Goal: Task Accomplishment & Management: Use online tool/utility

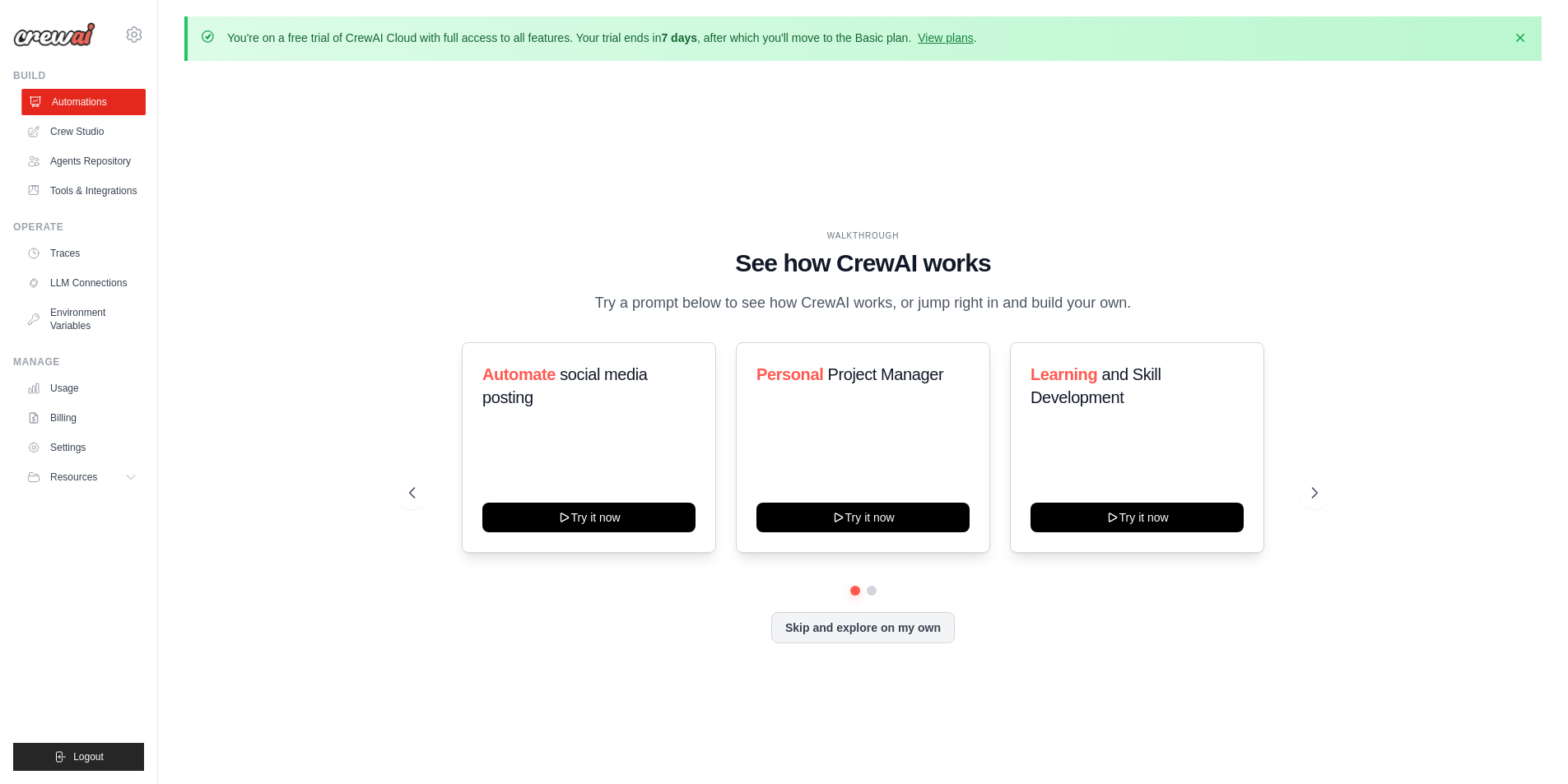
click at [72, 92] on link "Automations" at bounding box center [84, 101] width 124 height 26
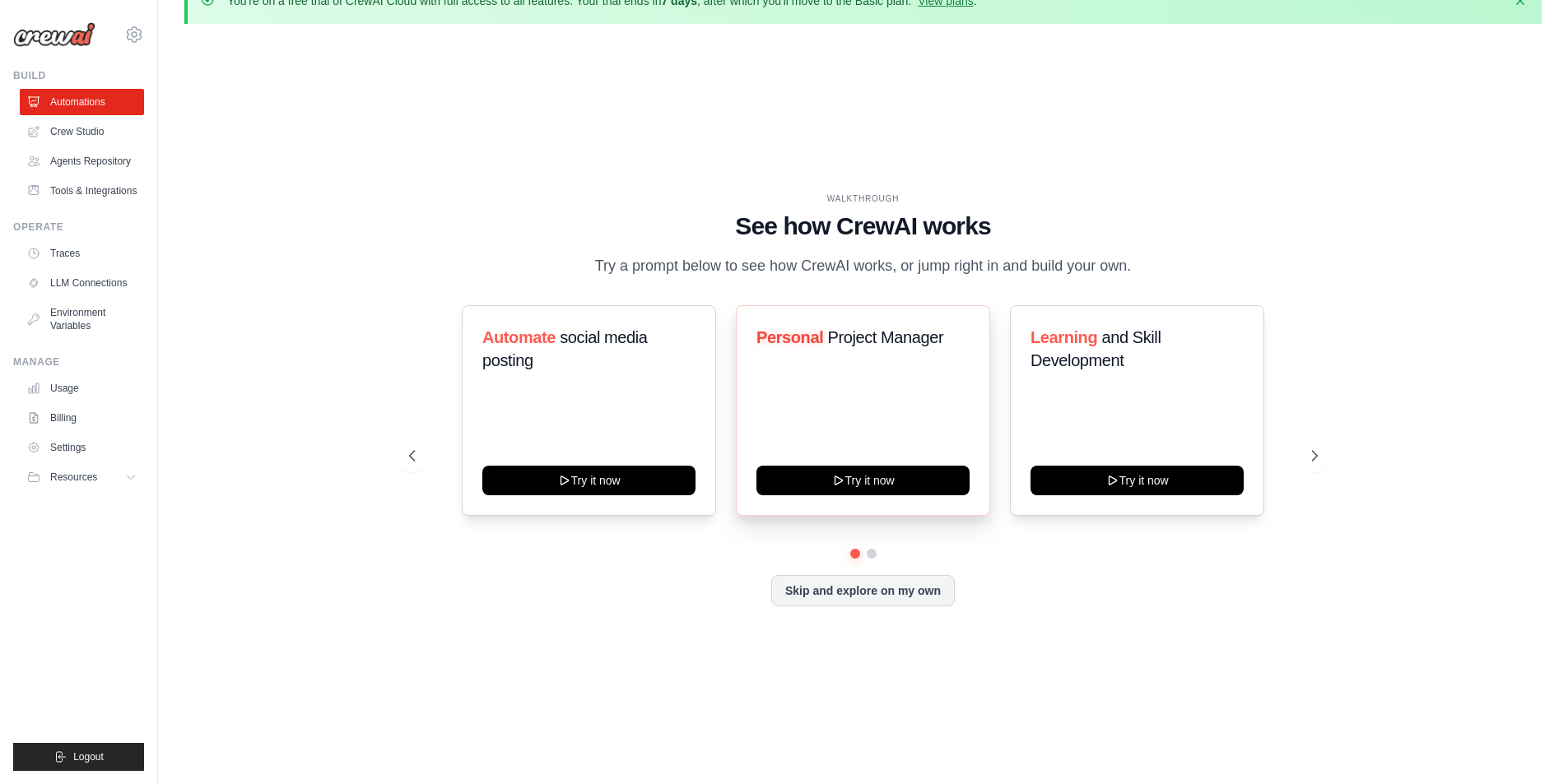
scroll to position [58, 0]
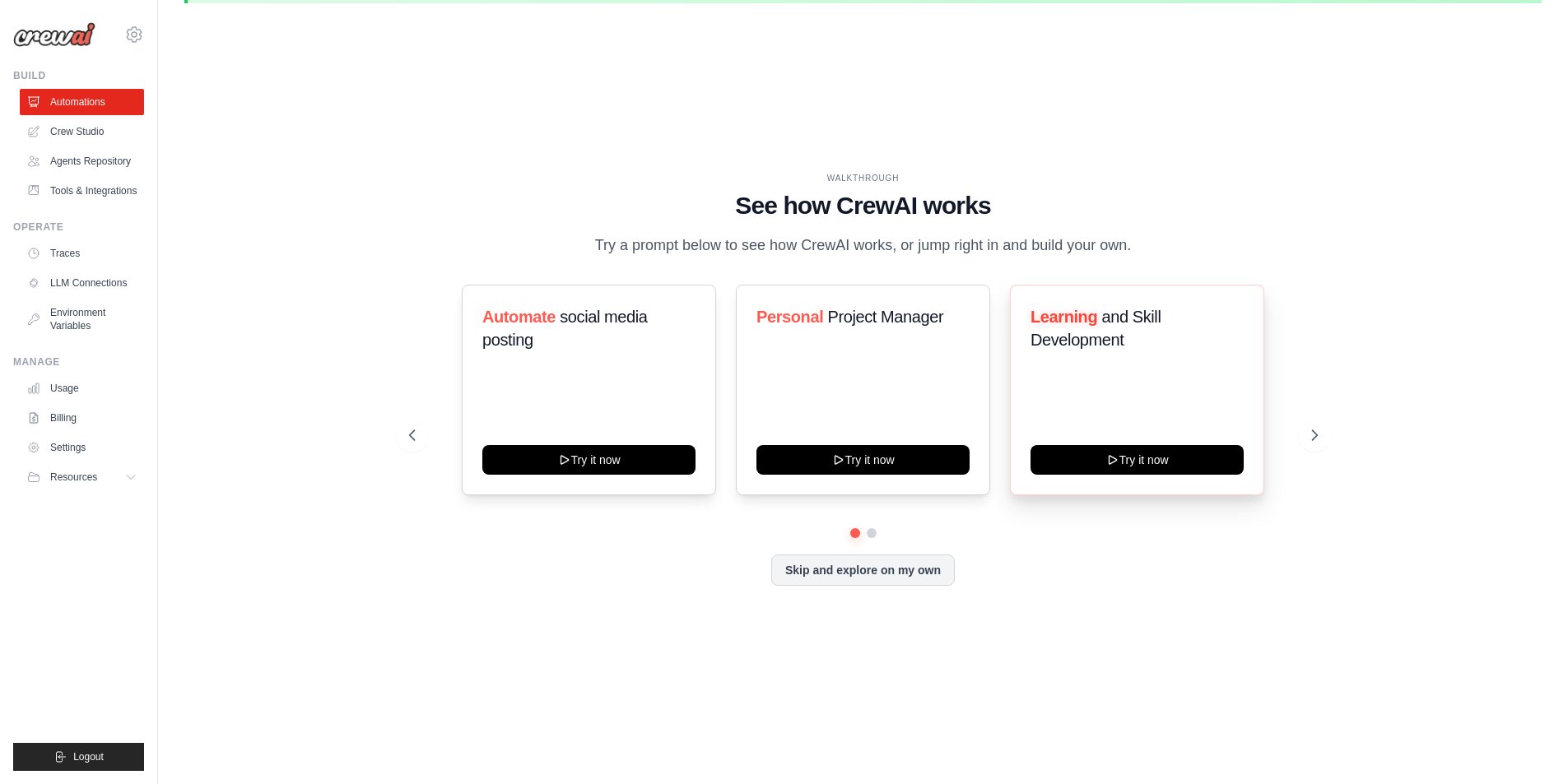
click at [1083, 405] on div "Learning and Skill Development Try it now" at bounding box center [1137, 390] width 255 height 211
click at [1101, 331] on span "and Skill Development" at bounding box center [1095, 327] width 130 height 41
click at [1106, 460] on icon at bounding box center [1112, 458] width 13 height 13
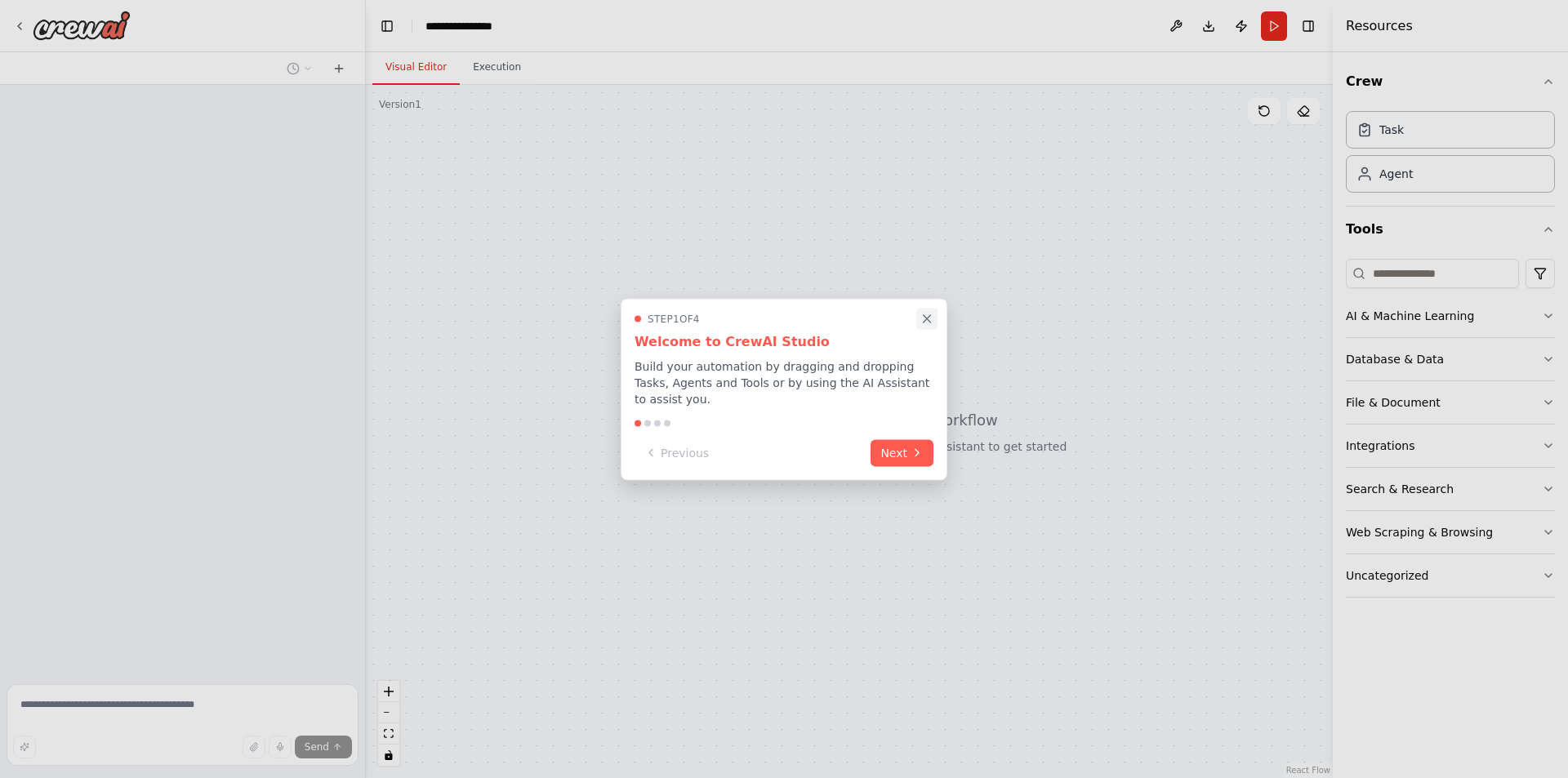
click at [924, 323] on icon "Close walkthrough" at bounding box center [927, 318] width 7 height 7
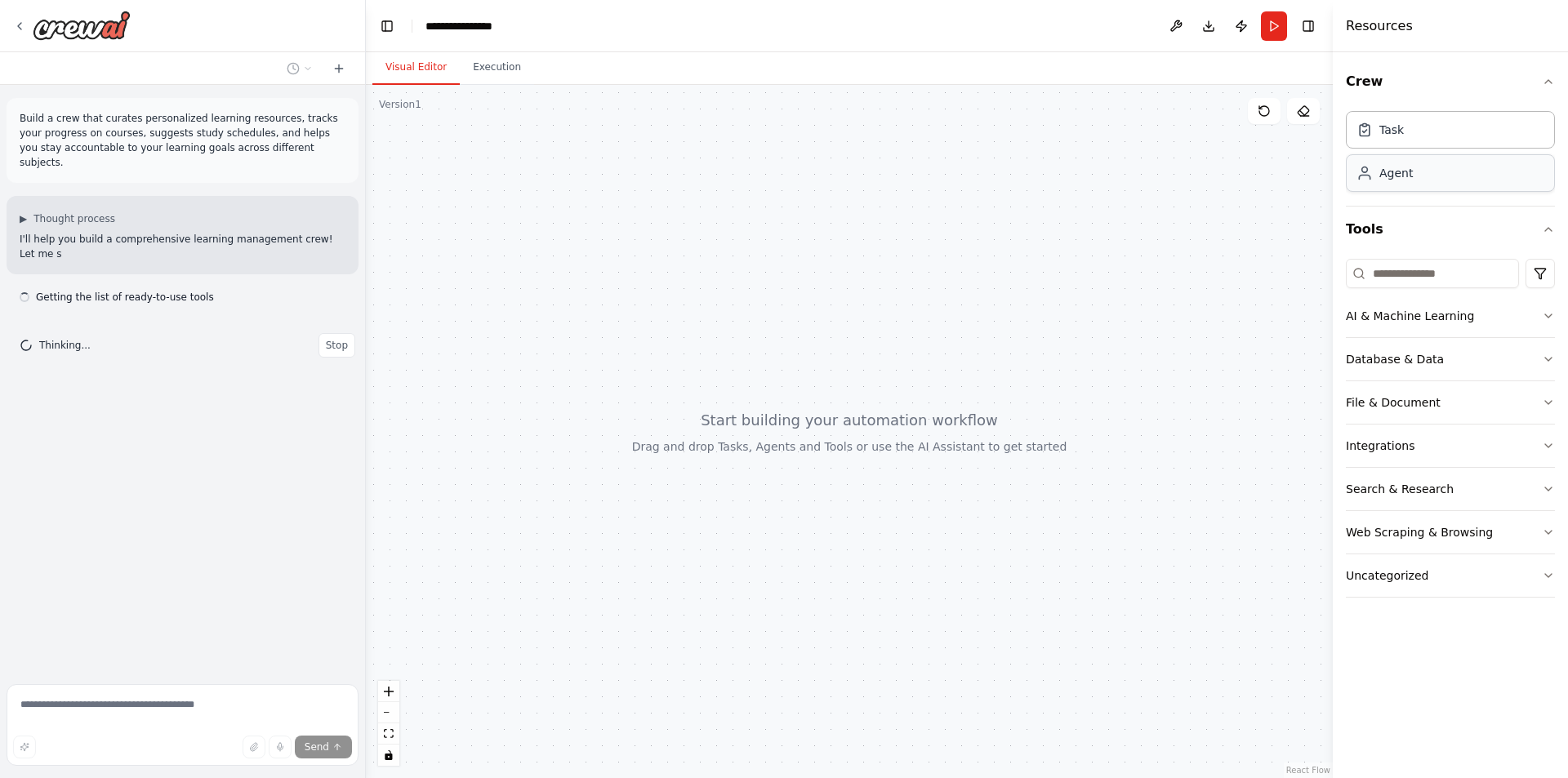
click at [1422, 170] on div "Agent" at bounding box center [1450, 173] width 209 height 38
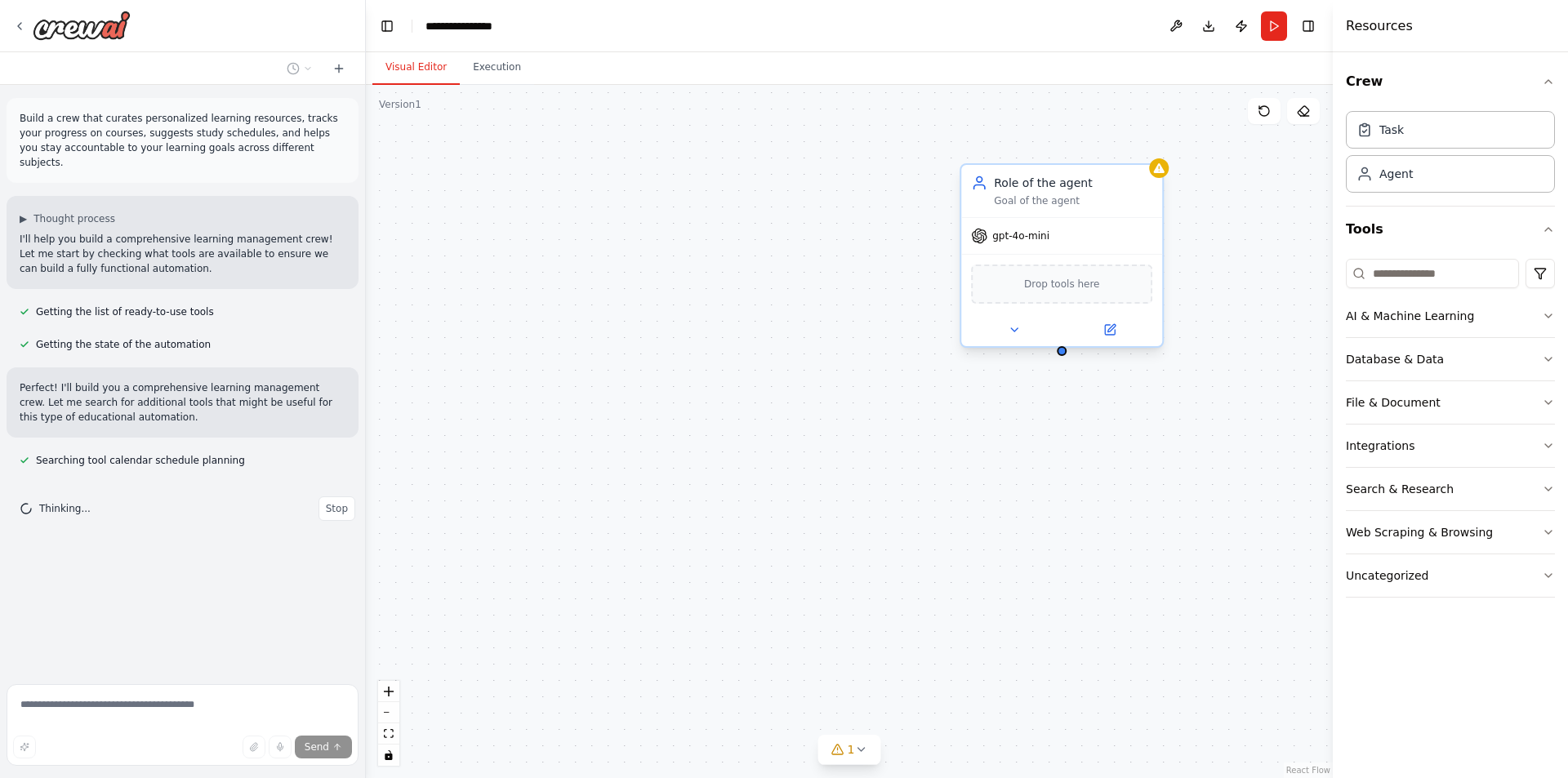
drag, startPoint x: 1070, startPoint y: 244, endPoint x: 1057, endPoint y: 234, distance: 16.4
click at [1057, 234] on div "gpt-4o-mini" at bounding box center [1061, 236] width 200 height 36
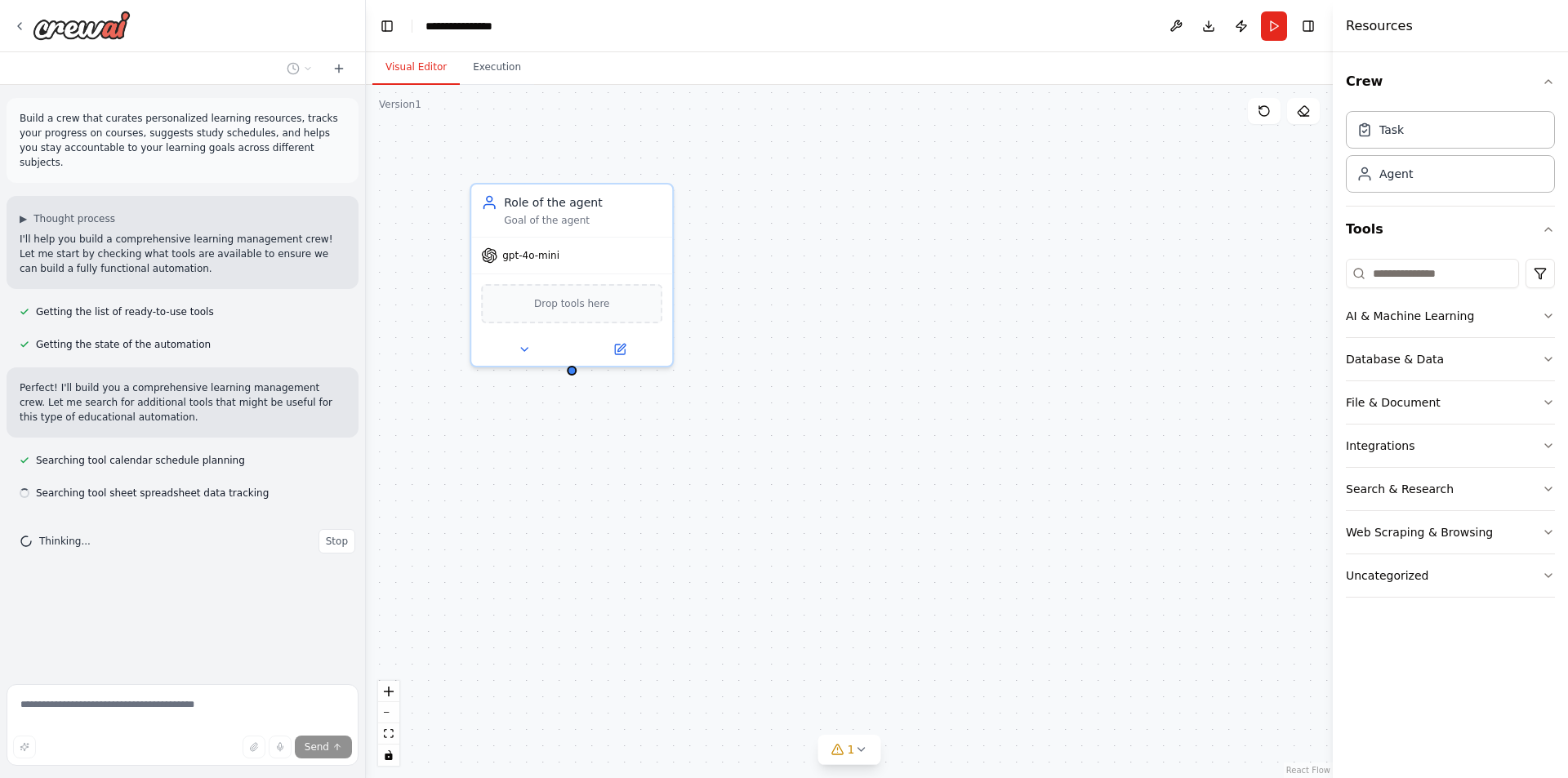
click at [1165, 173] on div "Role of the agent Goal of the agent gpt-4o-mini Drop tools here" at bounding box center [849, 431] width 967 height 693
click at [582, 261] on div "gpt-4o-mini" at bounding box center [571, 252] width 200 height 36
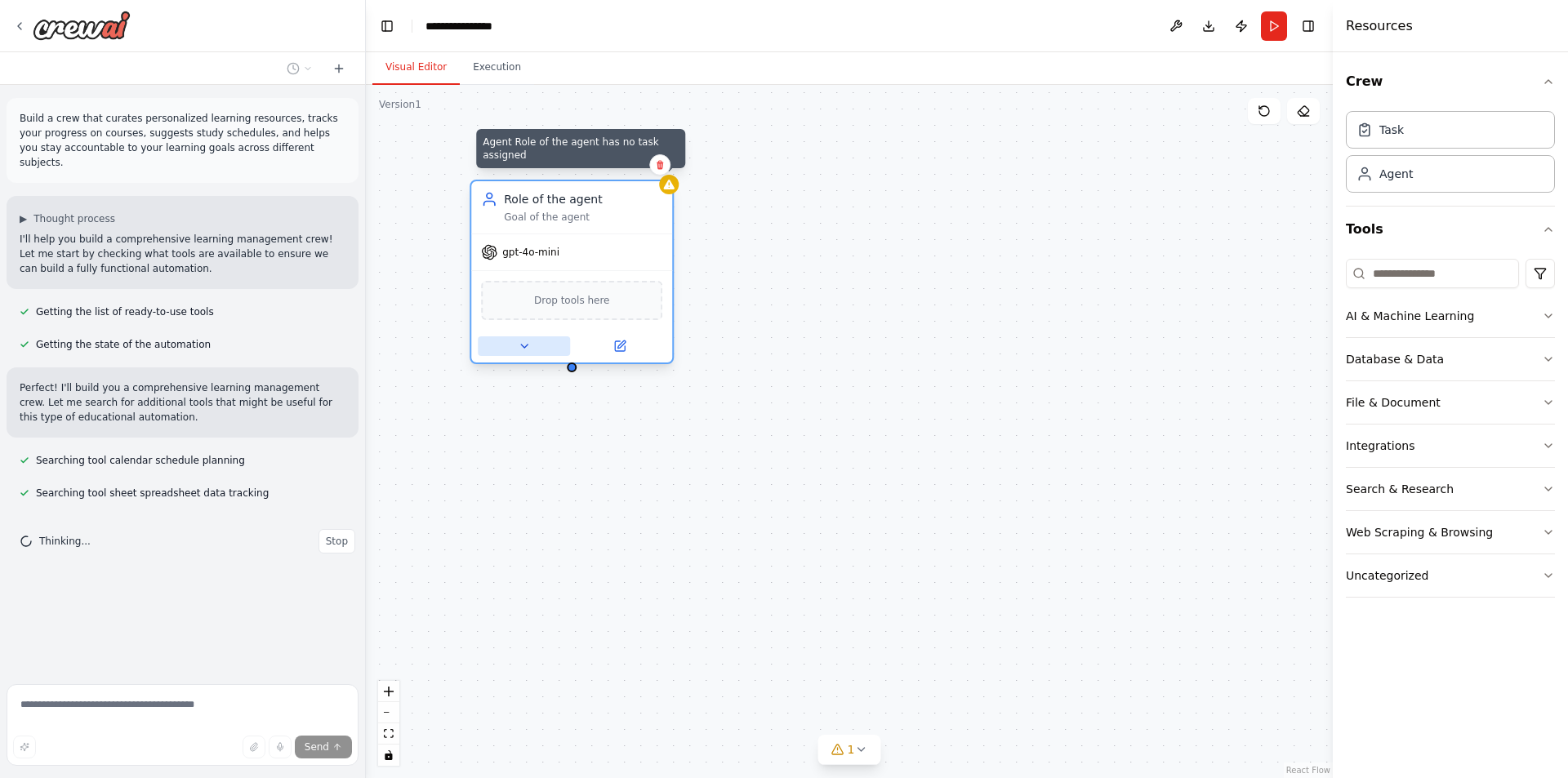
click at [527, 345] on icon at bounding box center [524, 346] width 7 height 3
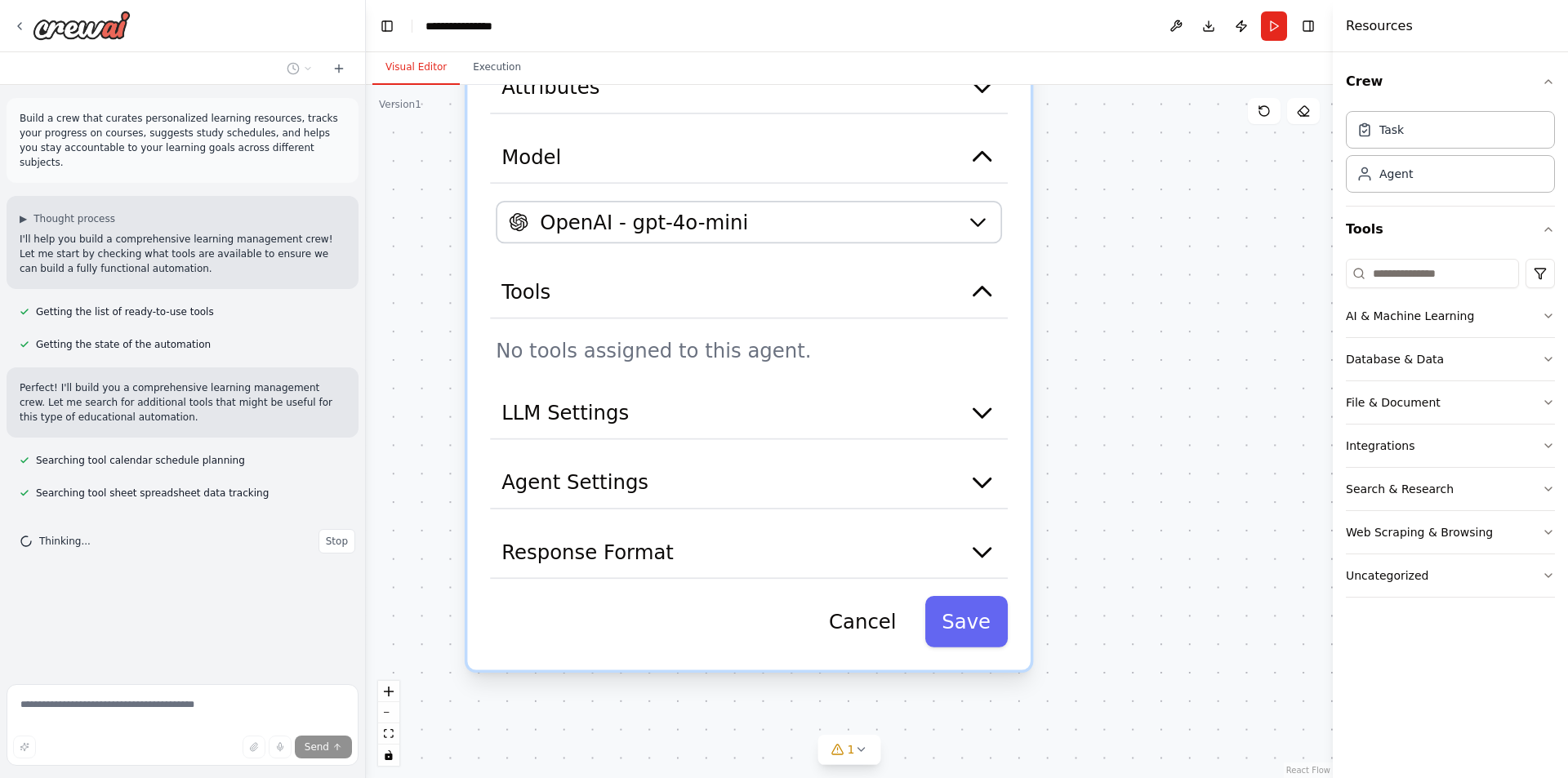
drag, startPoint x: 629, startPoint y: 551, endPoint x: 1127, endPoint y: 197, distance: 611.0
click at [1127, 197] on div "**********" at bounding box center [849, 431] width 967 height 693
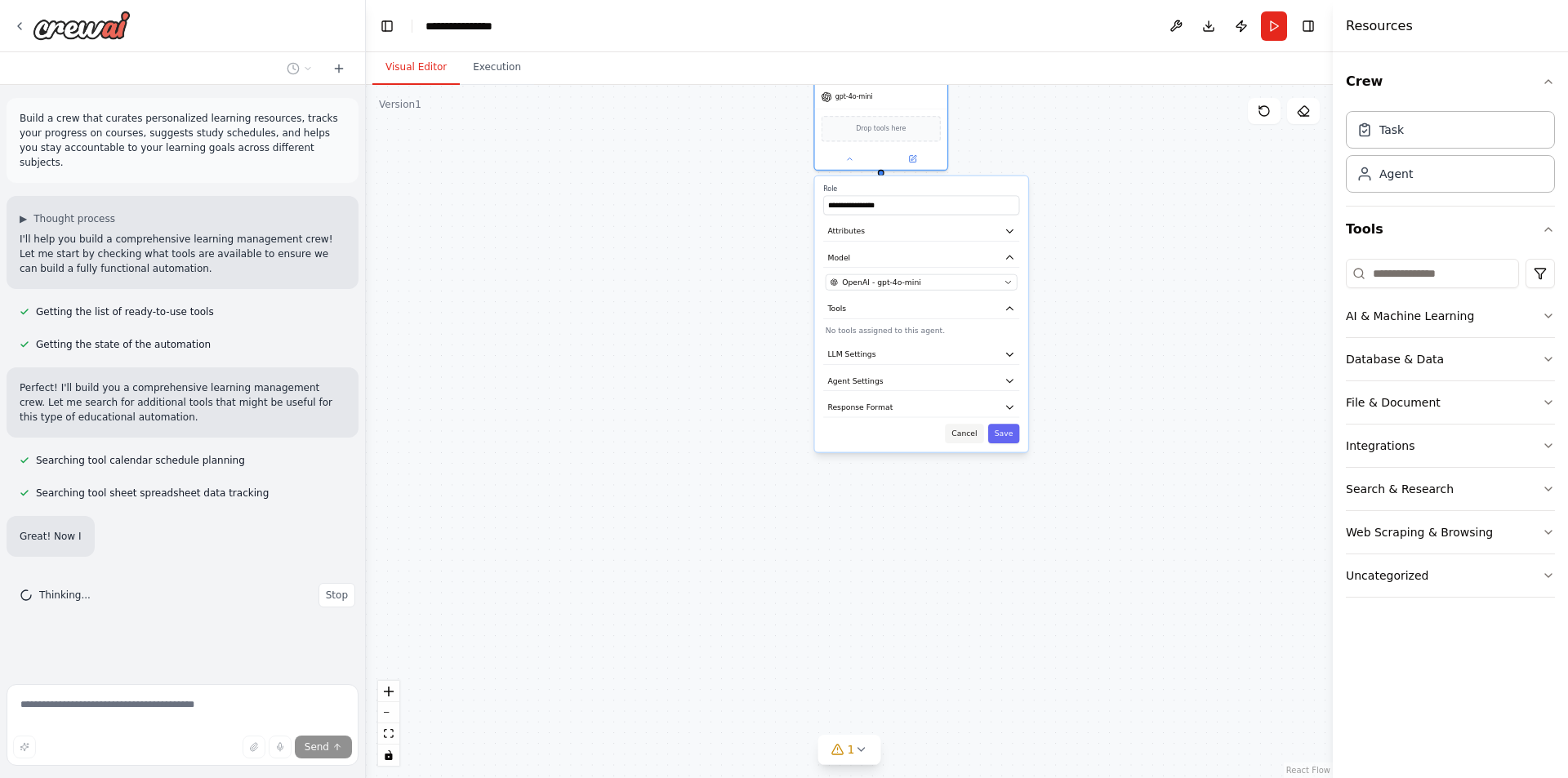
click at [953, 428] on button "Cancel" at bounding box center [964, 433] width 39 height 20
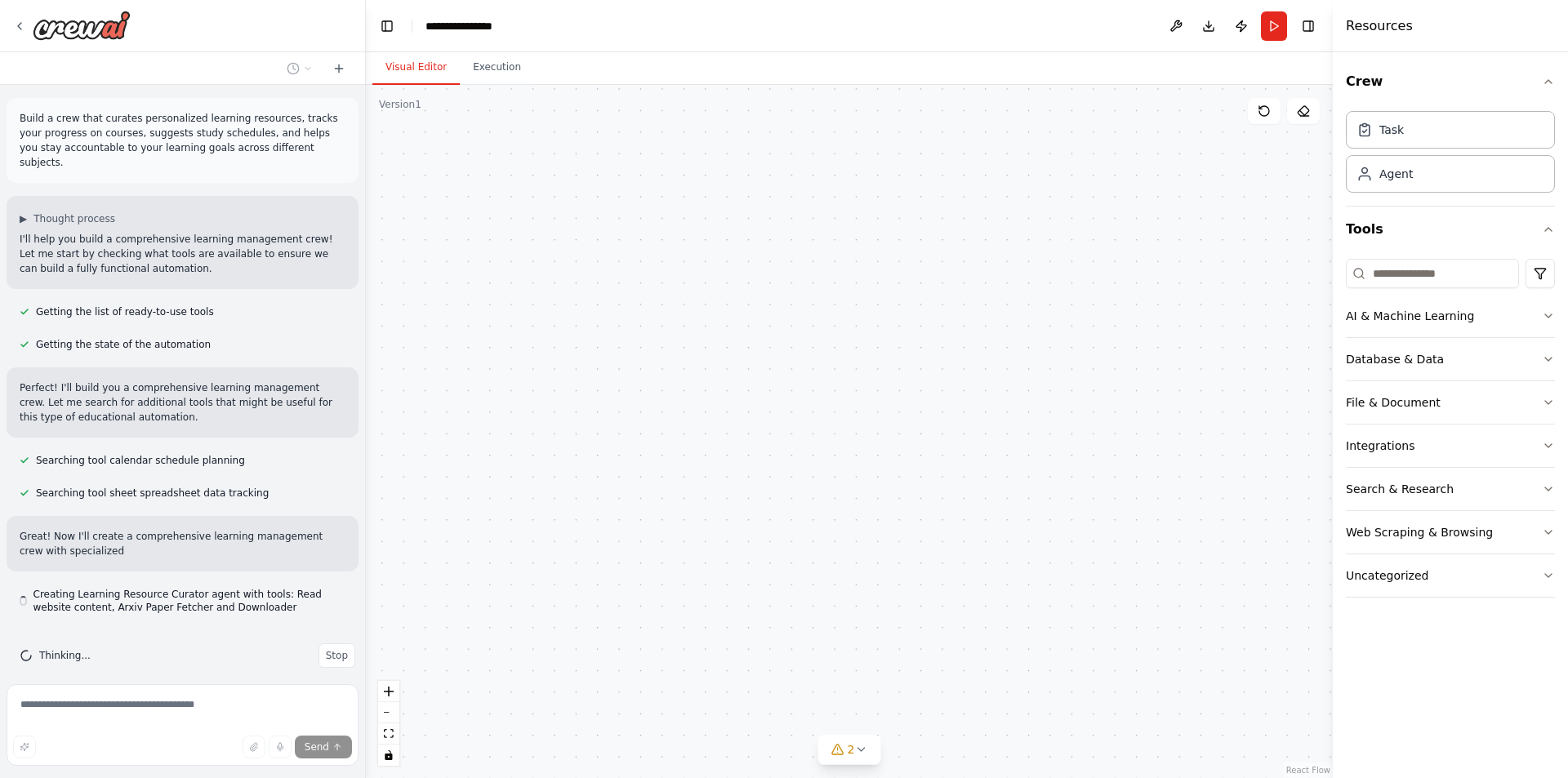
scroll to position [1, 0]
drag, startPoint x: 914, startPoint y: 314, endPoint x: 937, endPoint y: 500, distance: 187.4
click at [937, 500] on div "Agent Role of the agent has no task assigned Role of the agent Goal of the agen…" at bounding box center [849, 431] width 967 height 693
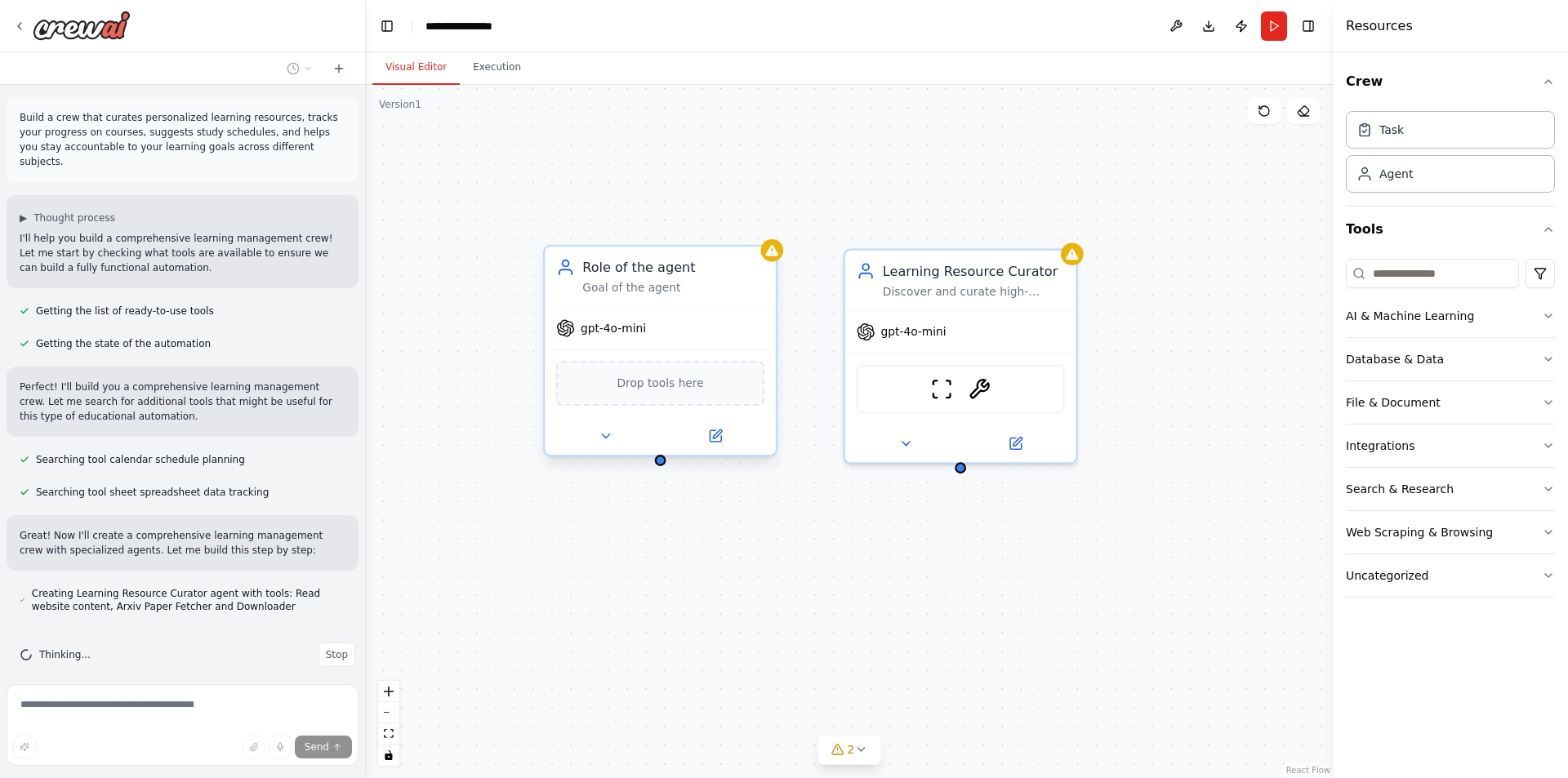
click at [650, 288] on div "Goal of the agent" at bounding box center [673, 287] width 182 height 15
click at [761, 230] on icon at bounding box center [763, 230] width 7 height 9
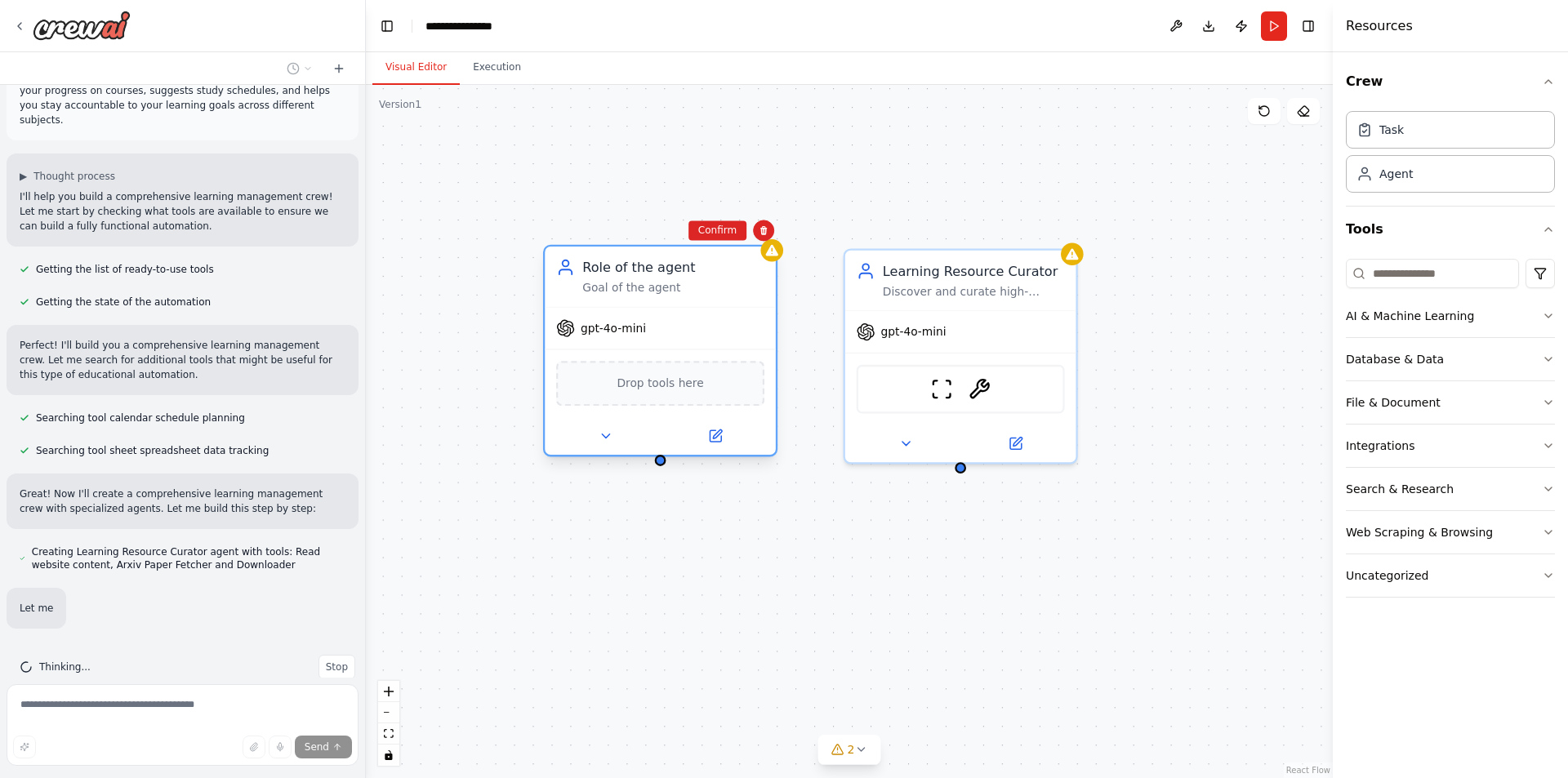
scroll to position [88, 0]
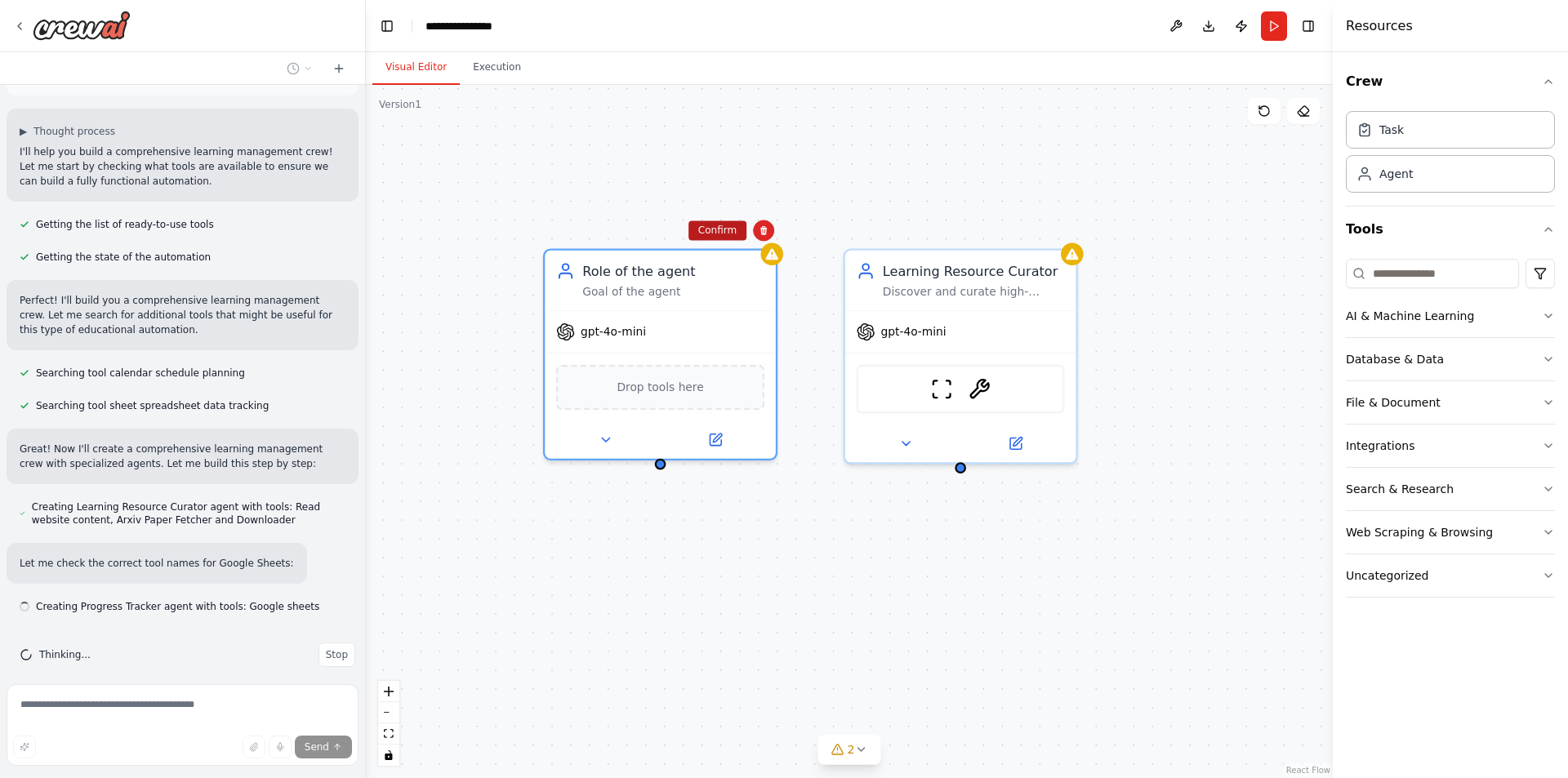
click at [729, 230] on button "Confirm" at bounding box center [717, 230] width 58 height 20
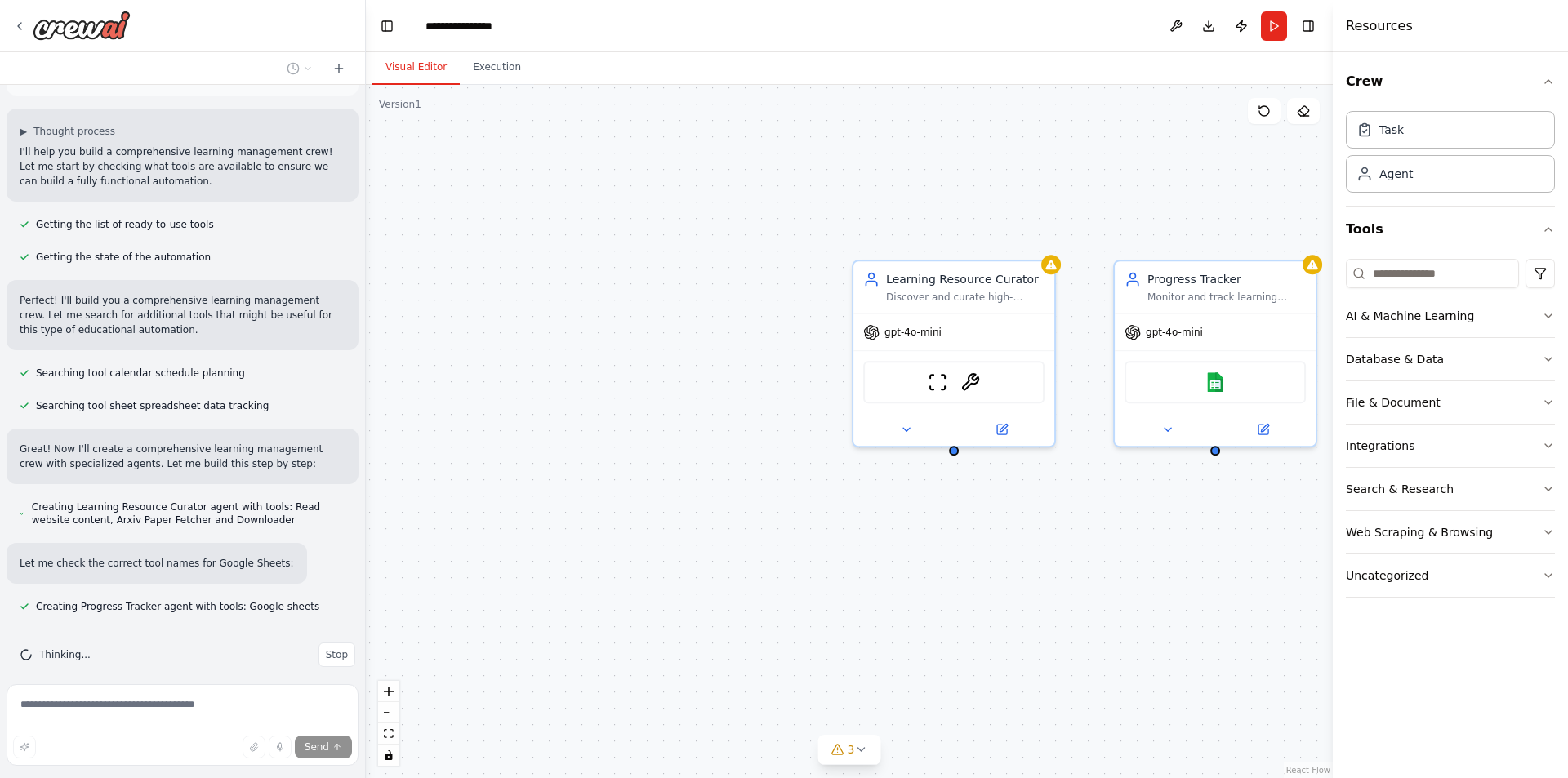
scroll to position [120, 0]
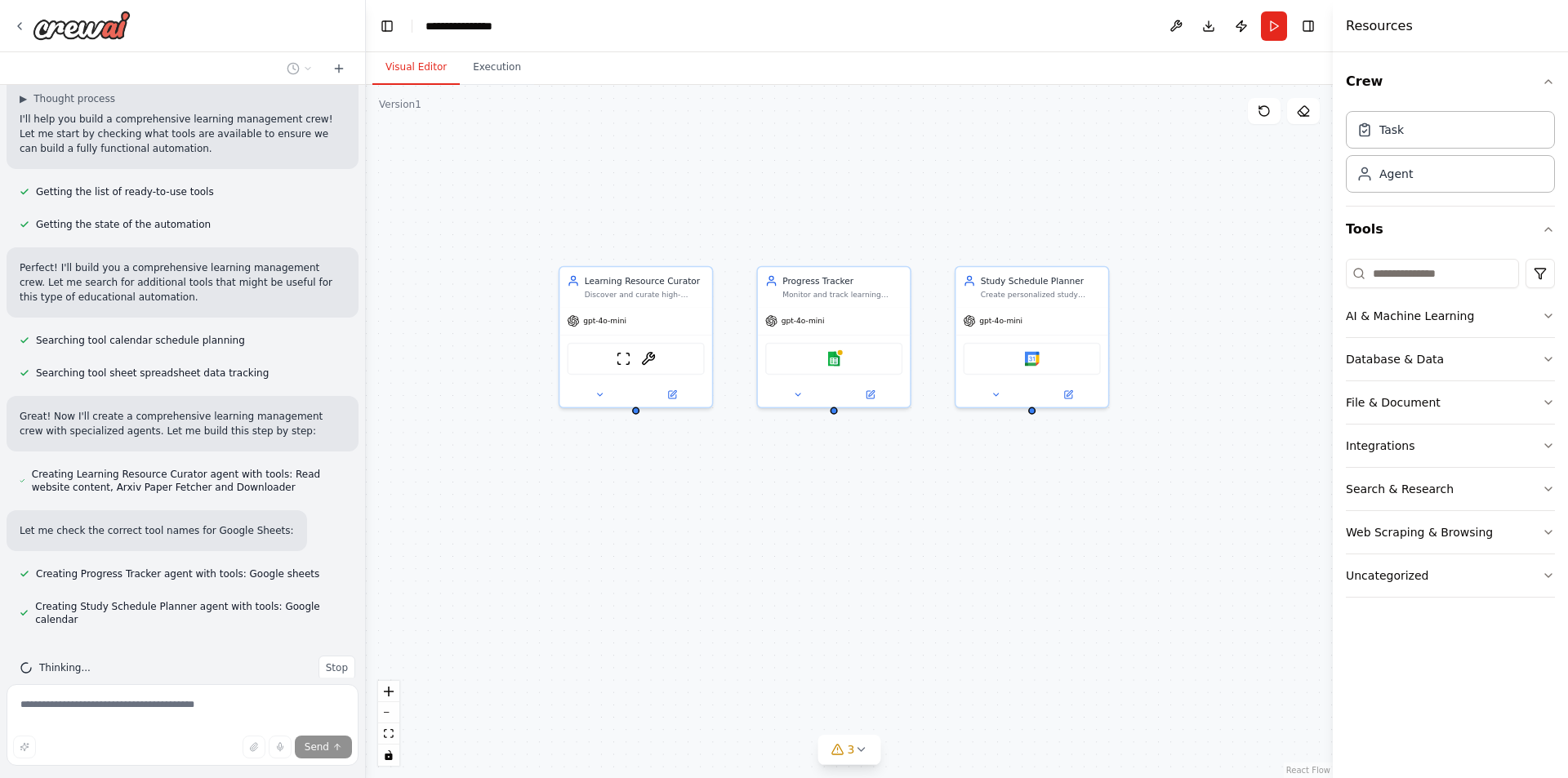
drag, startPoint x: 1036, startPoint y: 518, endPoint x: 898, endPoint y: 479, distance: 143.4
click at [898, 479] on div "Learning Resource Curator Discover and curate high-quality, personalized learni…" at bounding box center [849, 431] width 967 height 693
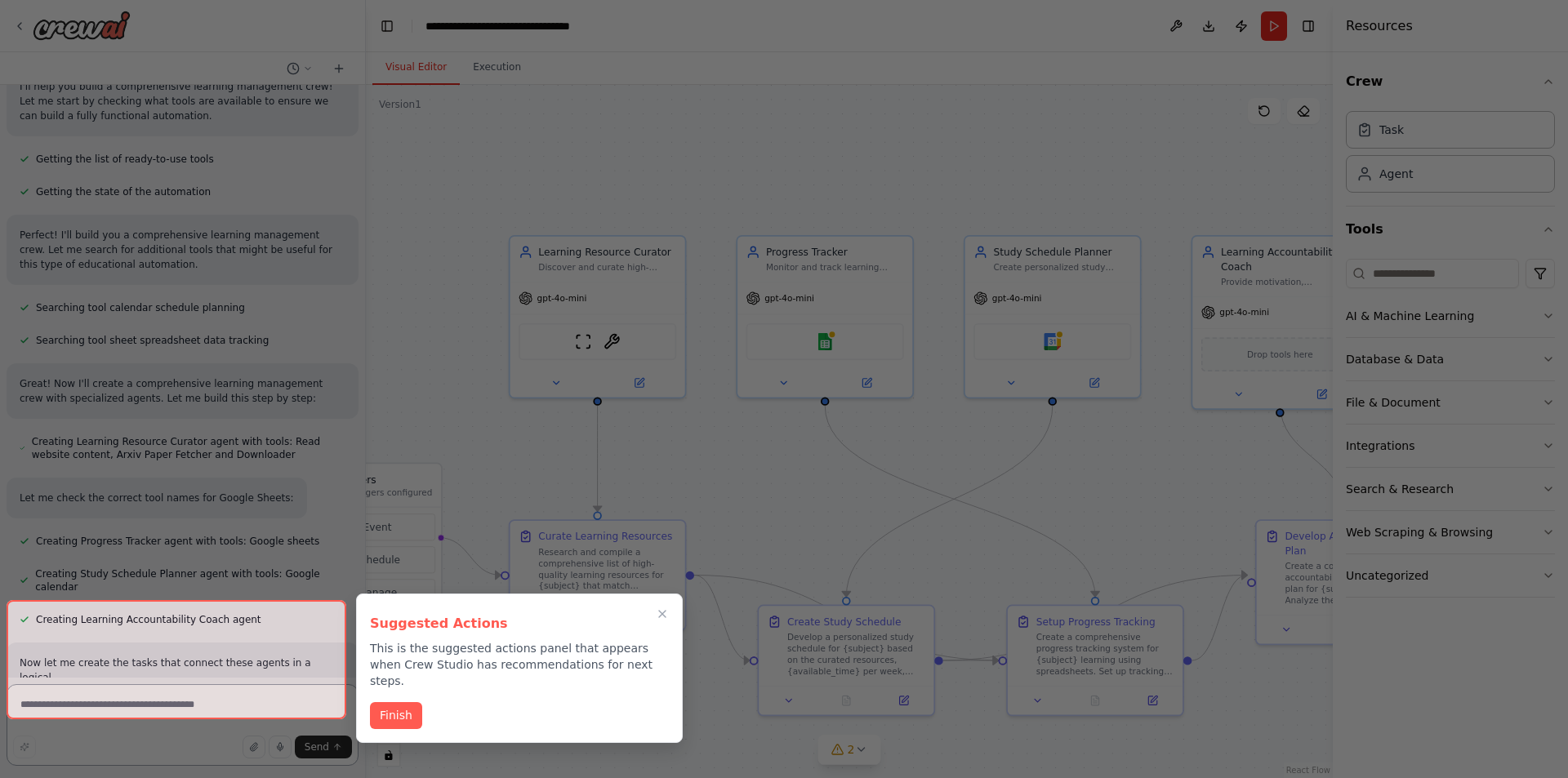
scroll to position [633, 0]
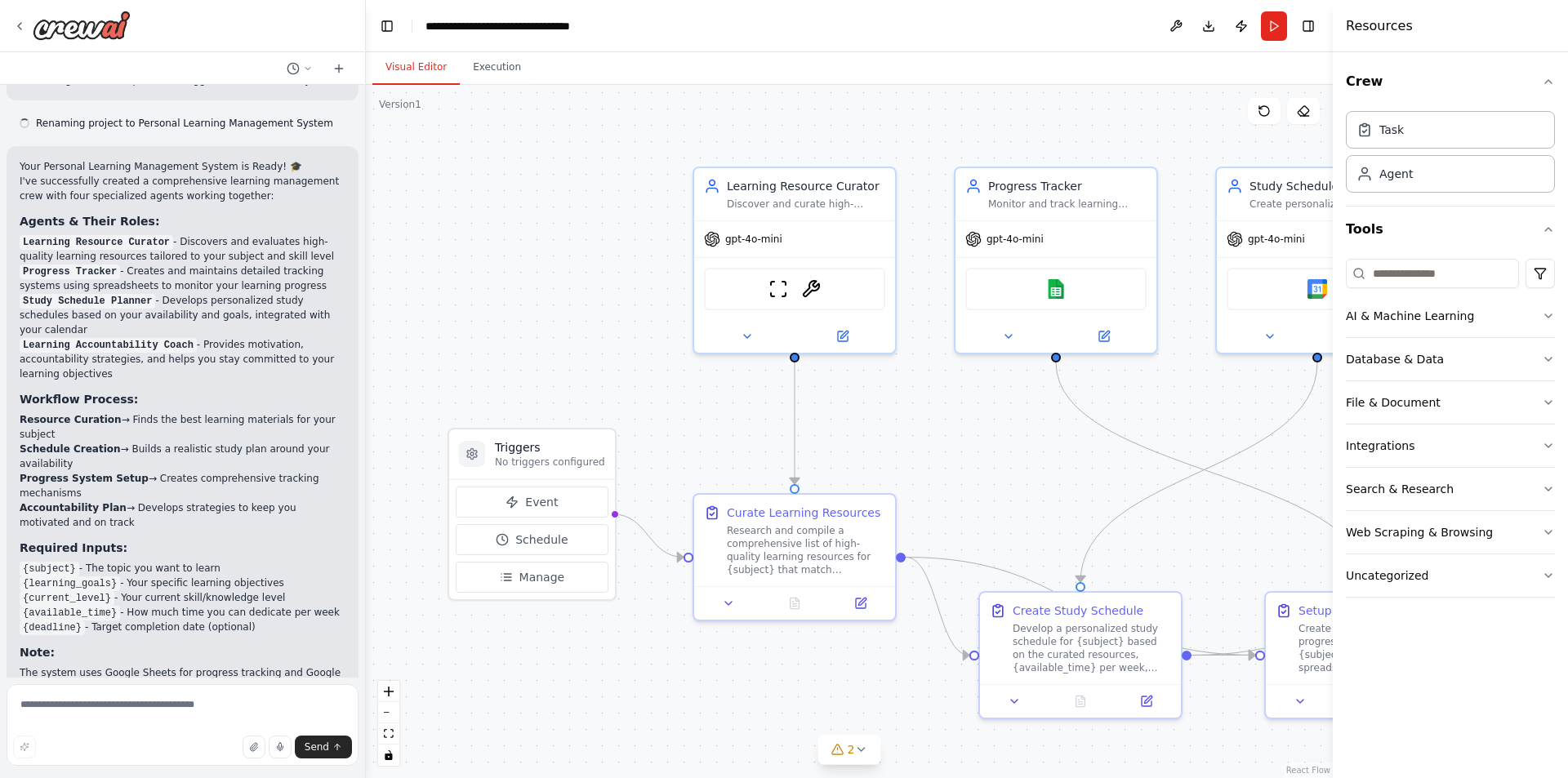
scroll to position [1056, 0]
click at [237, 690] on textarea at bounding box center [183, 725] width 353 height 82
click at [499, 461] on p "No triggers configured" at bounding box center [550, 462] width 111 height 13
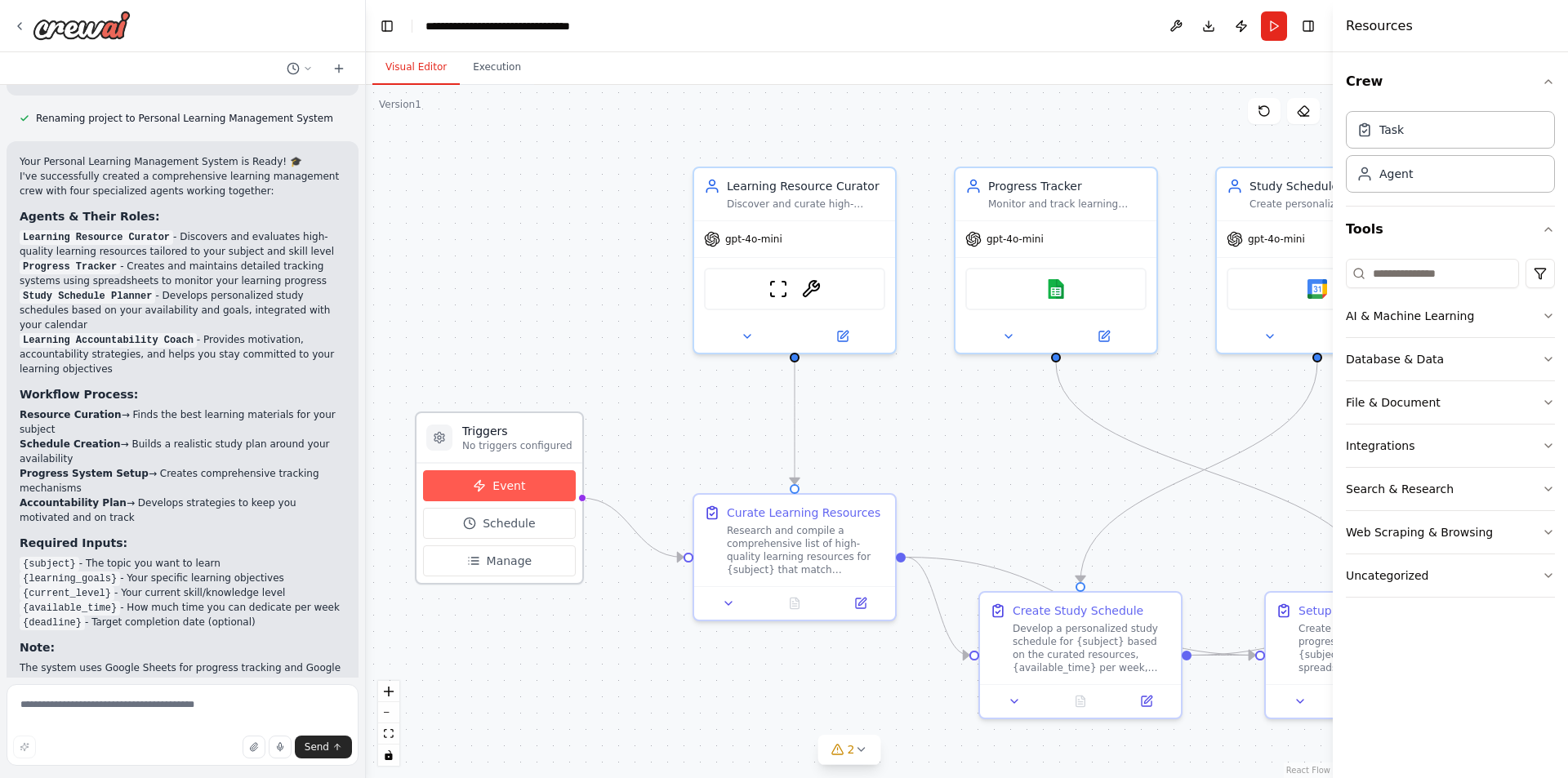
drag, startPoint x: 522, startPoint y: 505, endPoint x: 484, endPoint y: 491, distance: 40.5
click at [484, 491] on button "Event" at bounding box center [500, 485] width 153 height 31
click at [486, 476] on button "Event" at bounding box center [500, 485] width 153 height 31
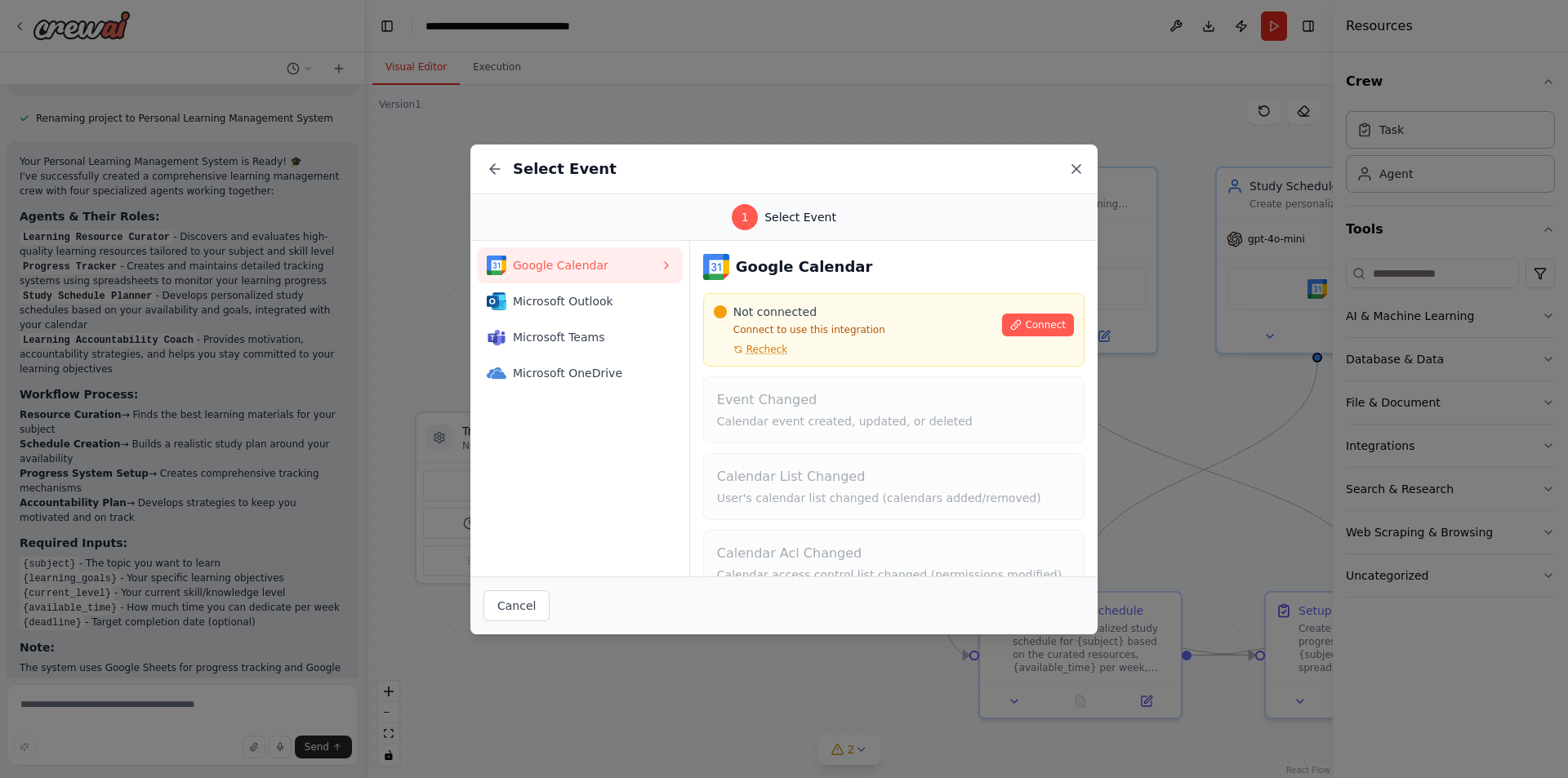
click at [1072, 163] on icon at bounding box center [1076, 169] width 17 height 17
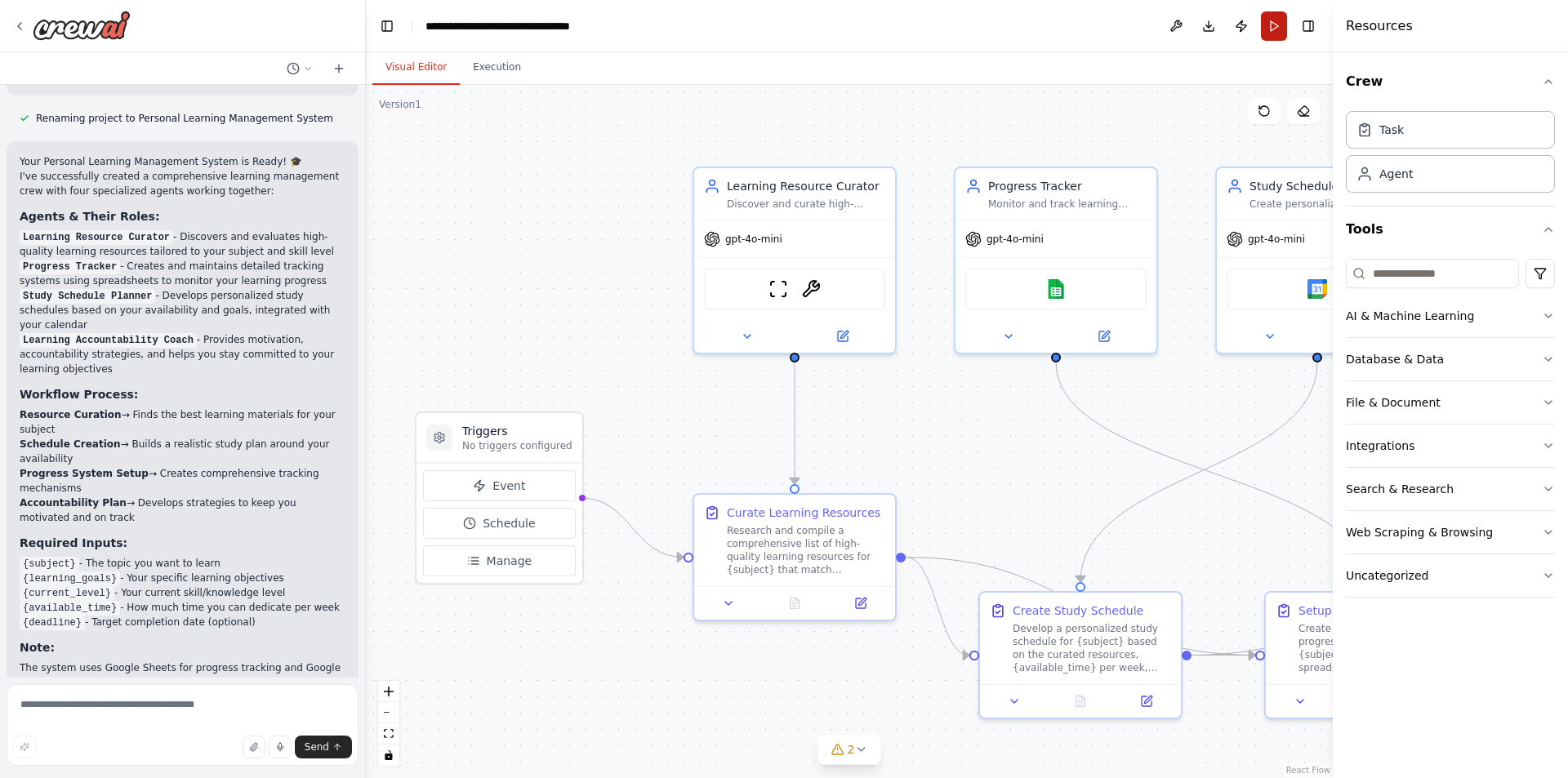
click at [1279, 36] on button "Run" at bounding box center [1274, 27] width 26 height 30
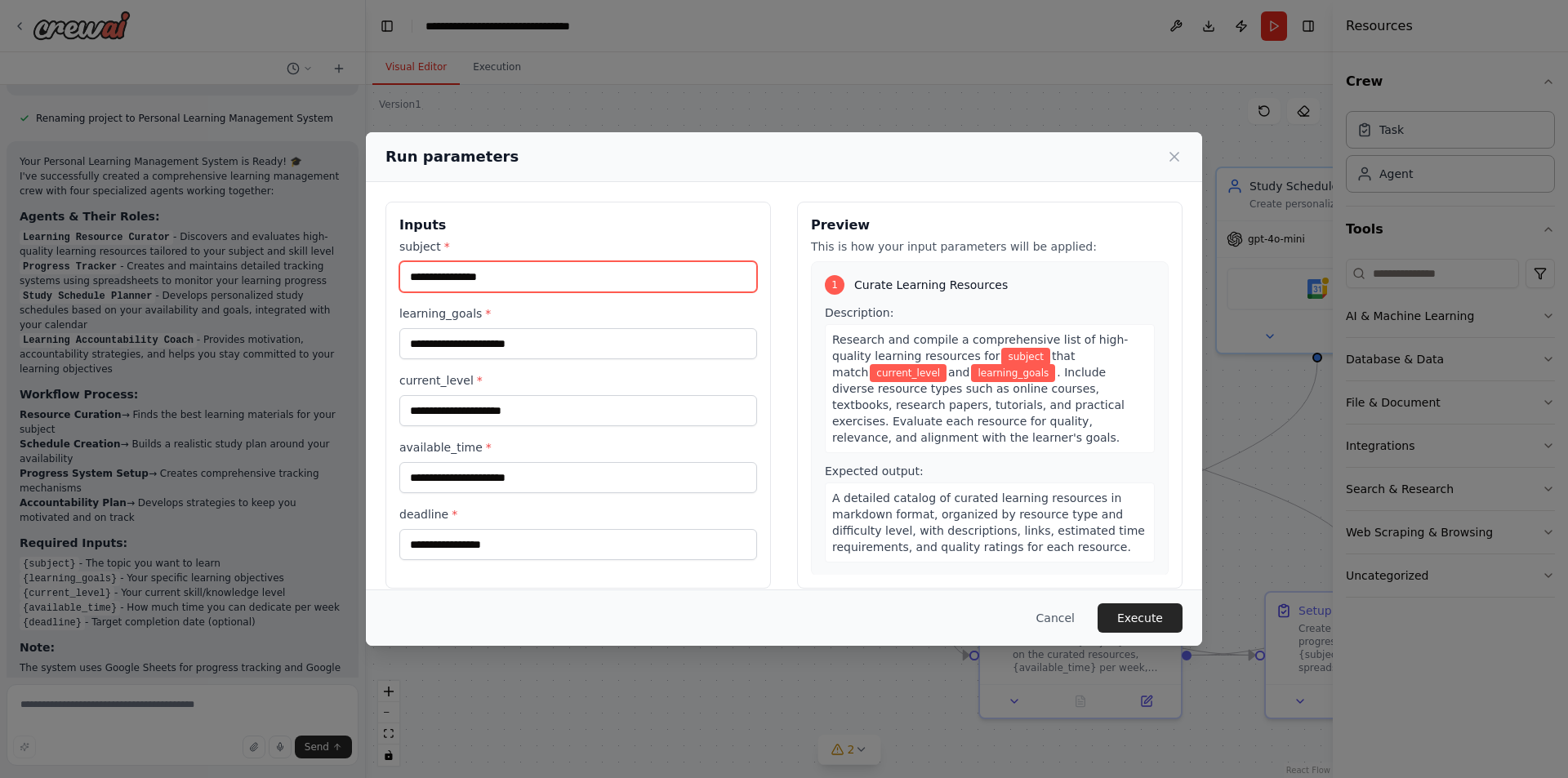
click at [614, 276] on input "subject *" at bounding box center [579, 276] width 357 height 31
click at [612, 276] on input "subject *" at bounding box center [579, 276] width 357 height 31
click at [1070, 619] on button "Cancel" at bounding box center [1056, 618] width 64 height 30
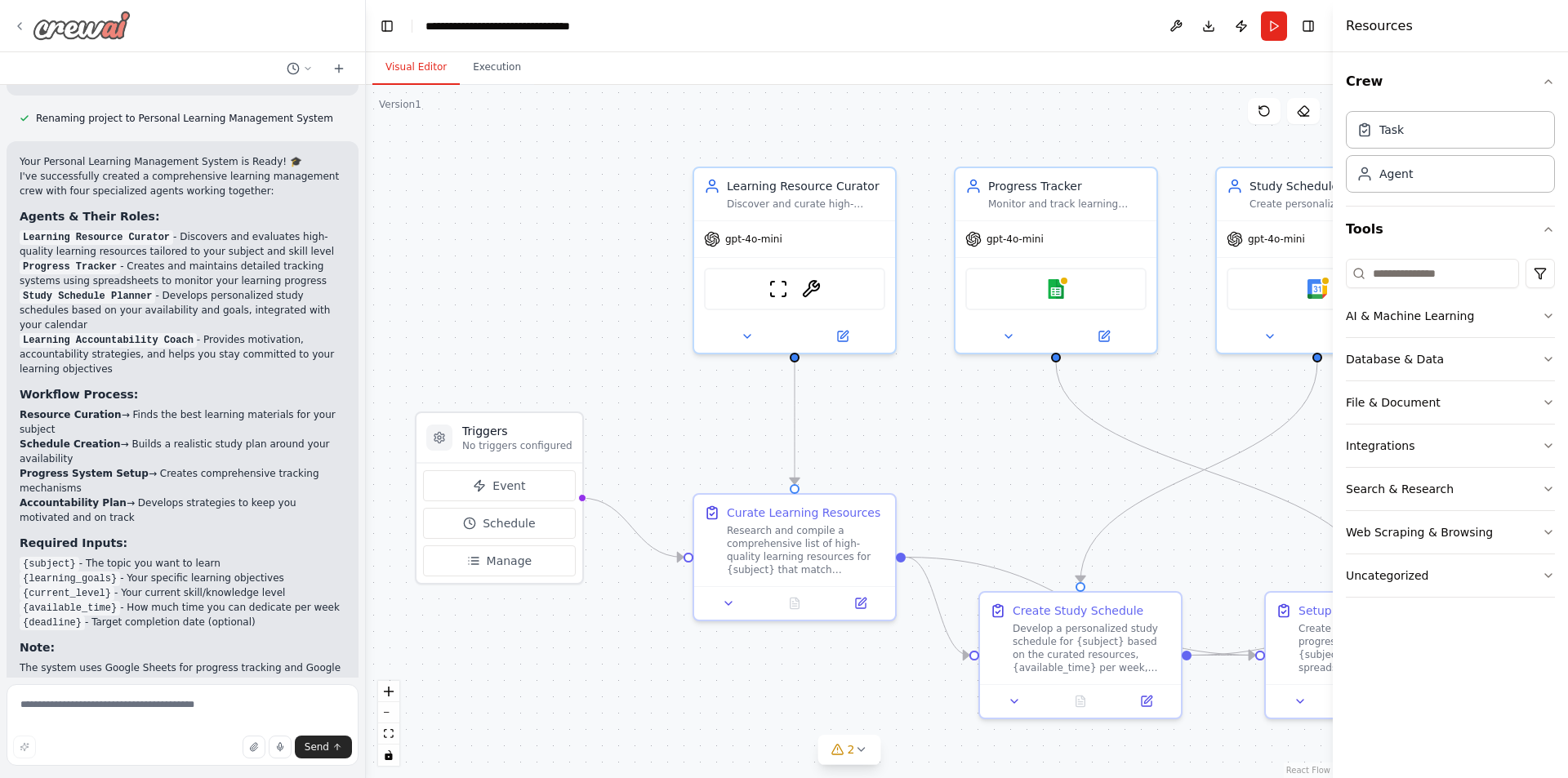
click at [27, 23] on div at bounding box center [71, 26] width 118 height 30
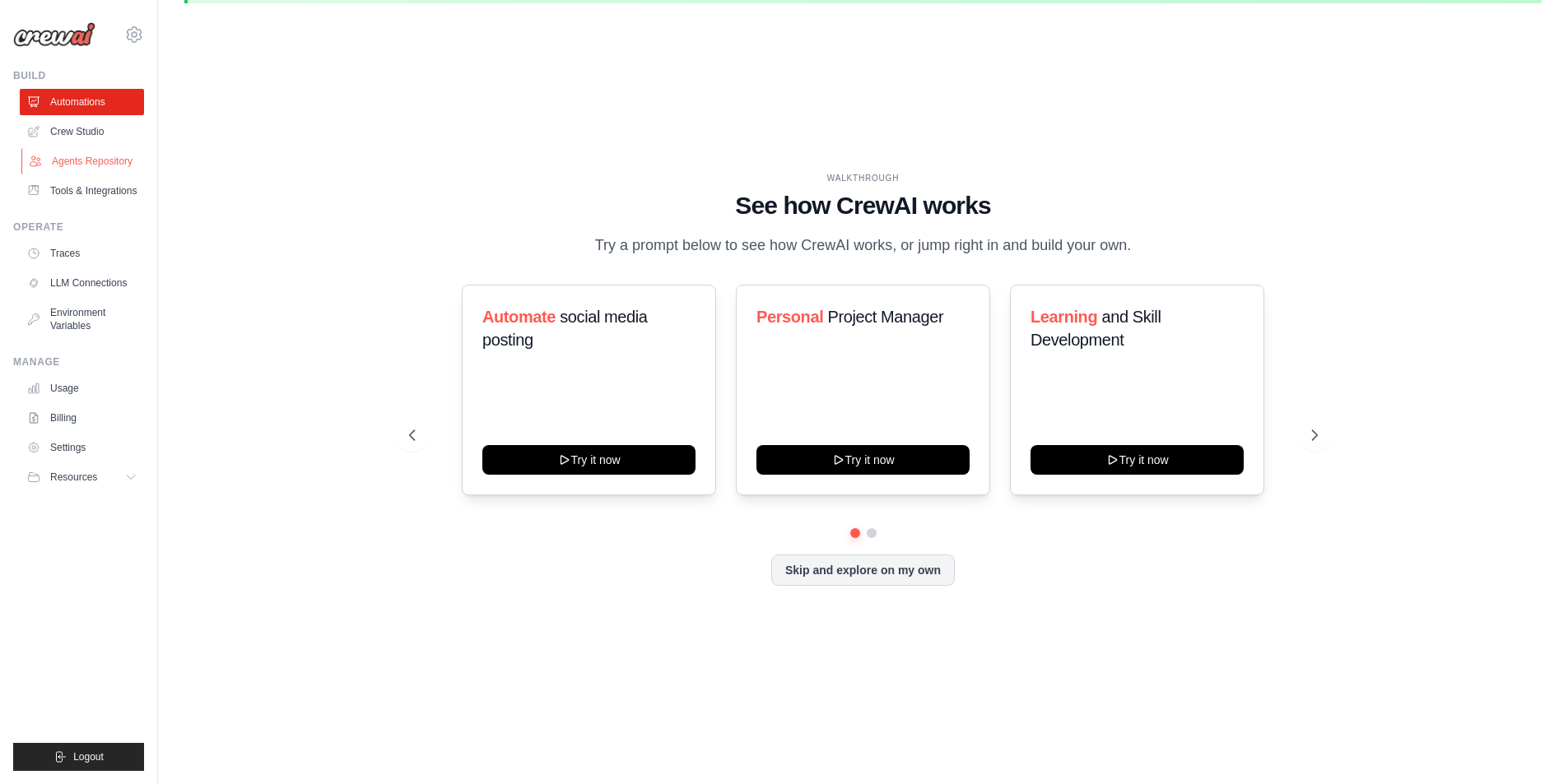
click at [114, 163] on link "Agents Repository" at bounding box center [84, 161] width 124 height 26
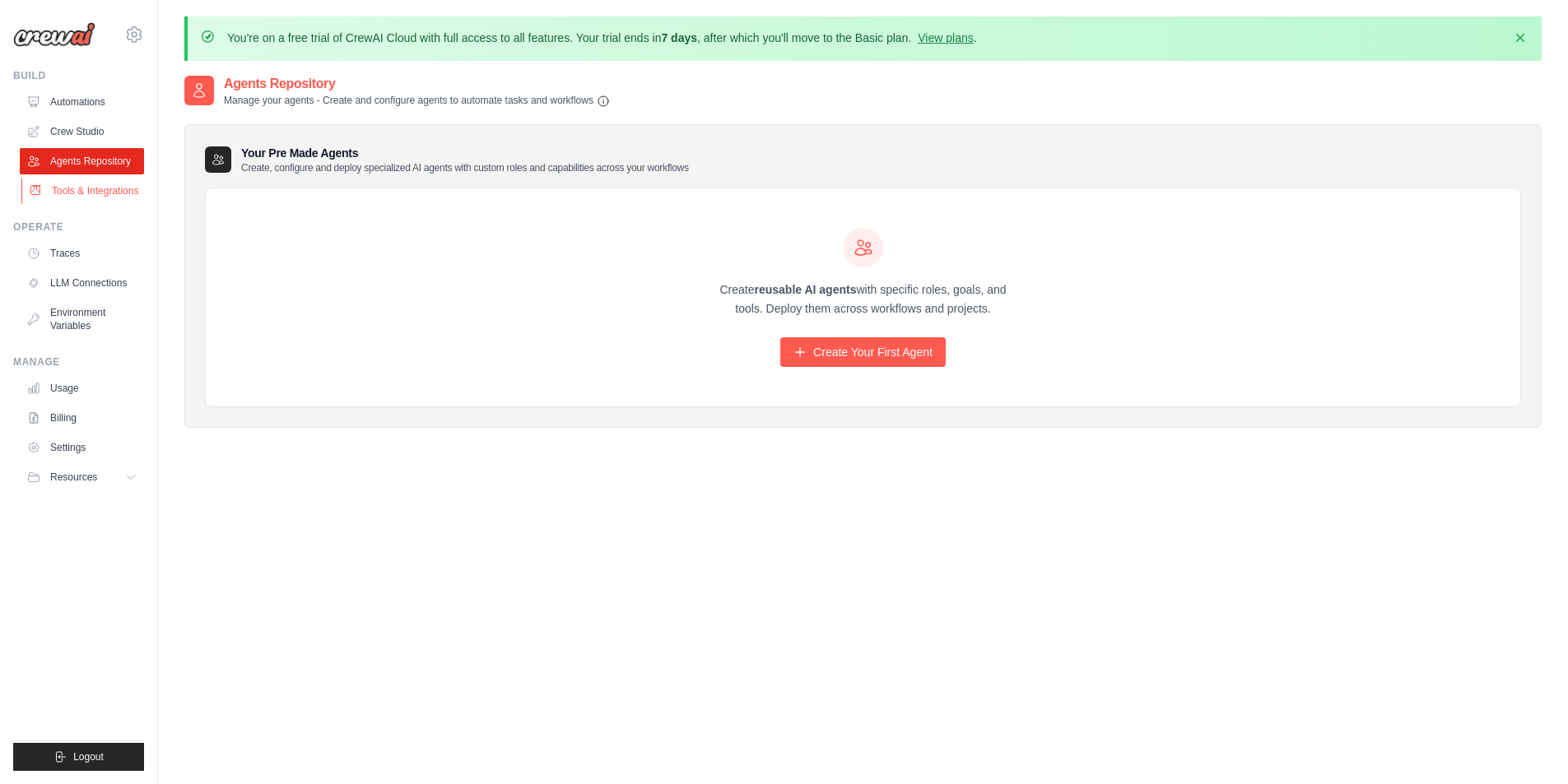
click at [118, 183] on link "Tools & Integrations" at bounding box center [84, 191] width 124 height 26
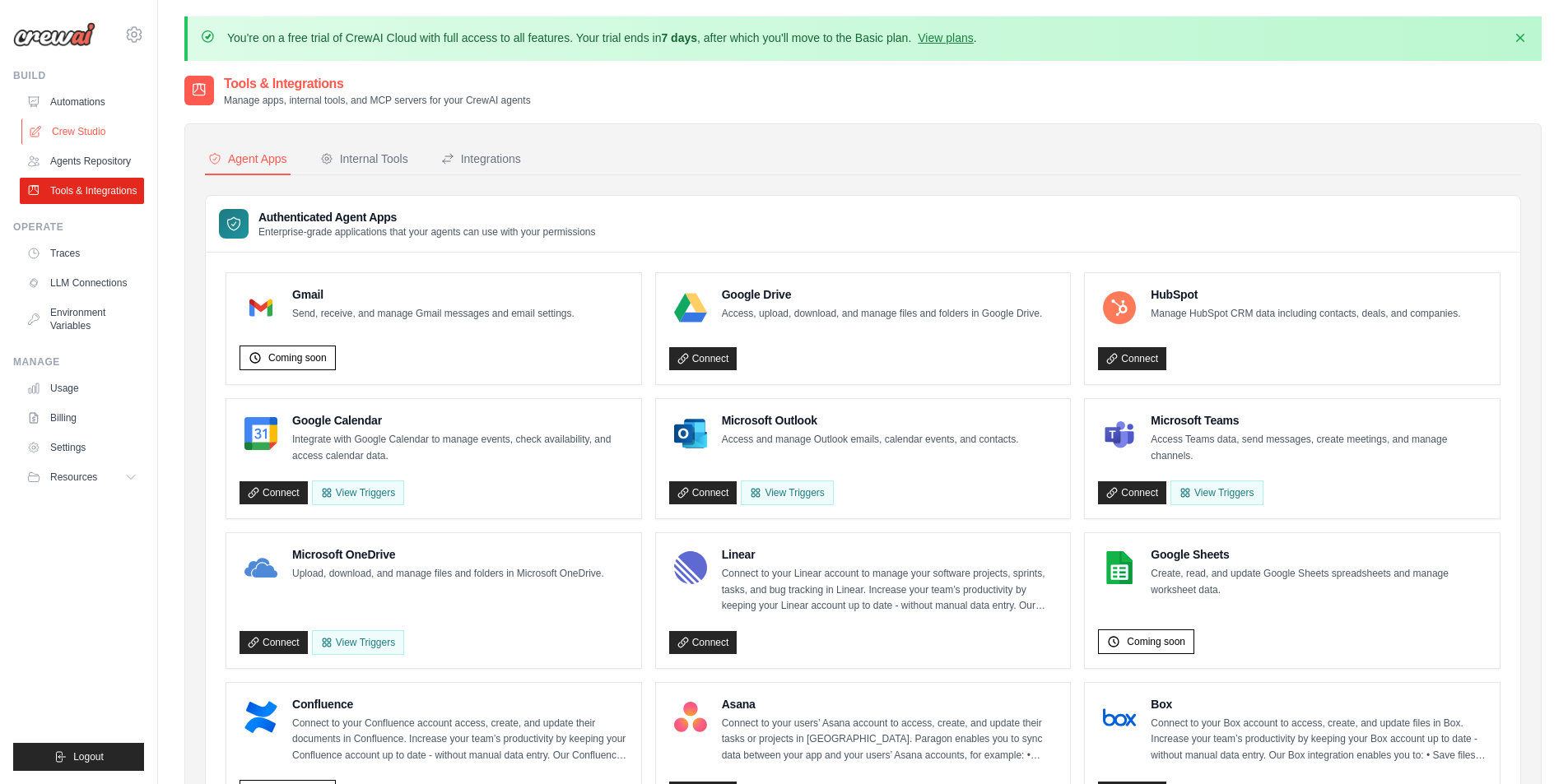
click at [107, 131] on link "Crew Studio" at bounding box center [84, 131] width 124 height 26
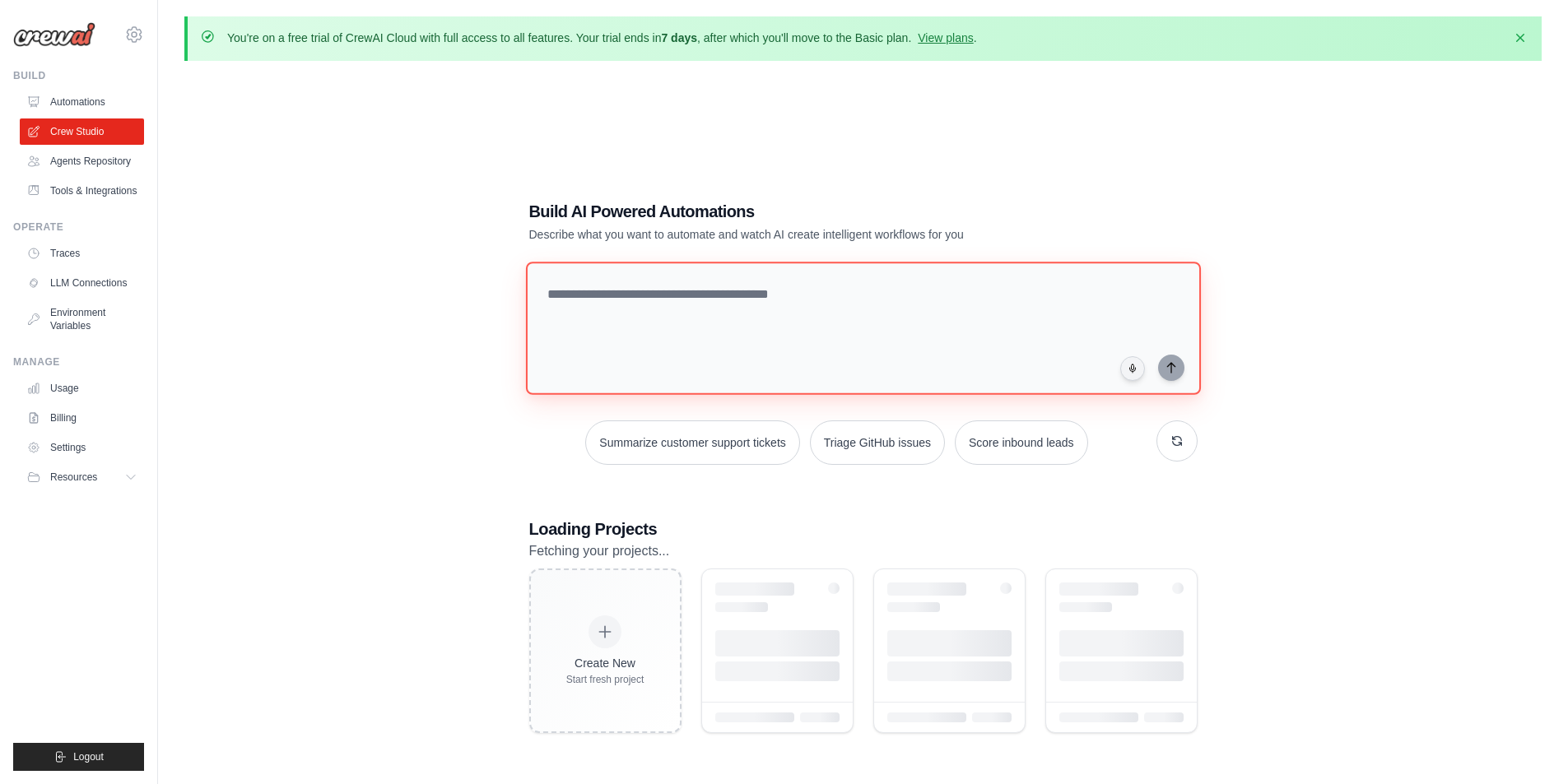
click at [693, 288] on textarea at bounding box center [863, 328] width 675 height 133
